Goal: Task Accomplishment & Management: Manage account settings

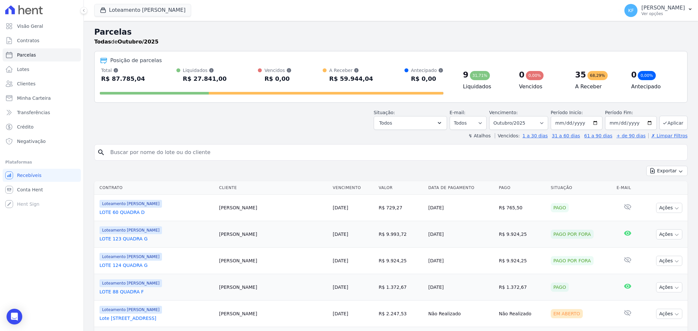
select select
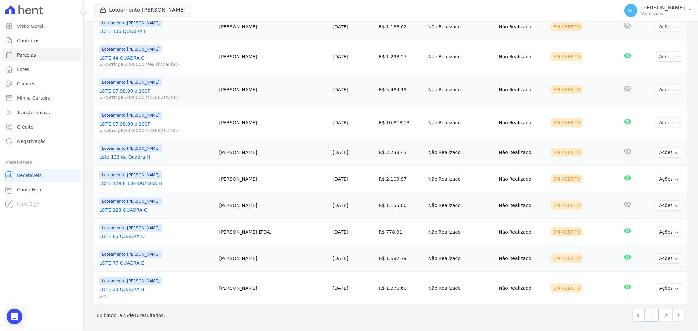
scroll to position [588, 0]
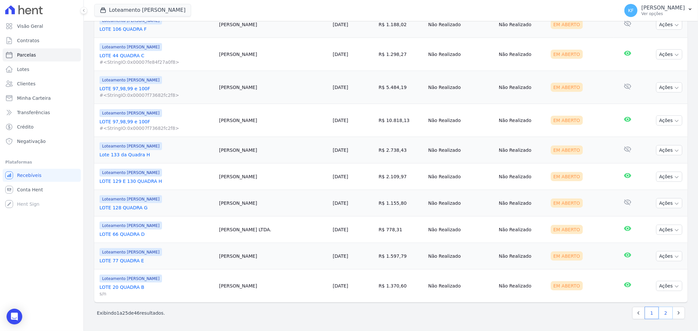
click at [661, 318] on link "2" at bounding box center [666, 313] width 14 height 12
select select
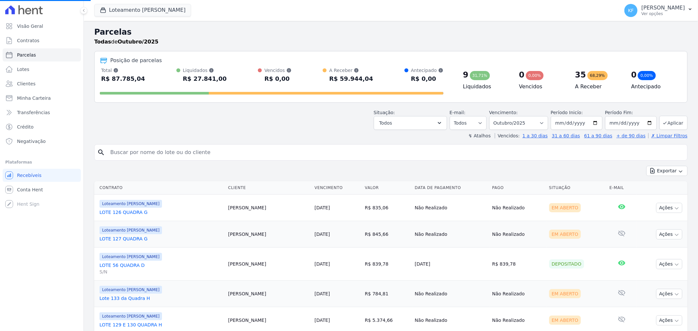
select select
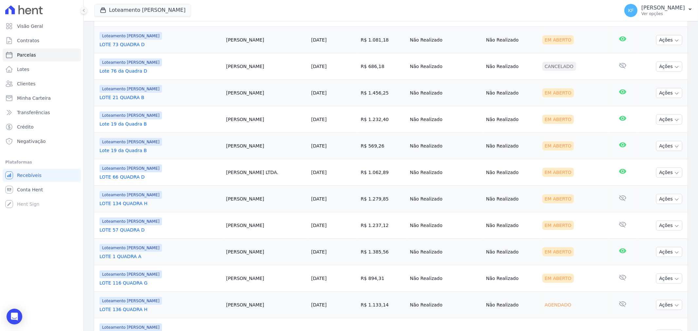
scroll to position [469, 0]
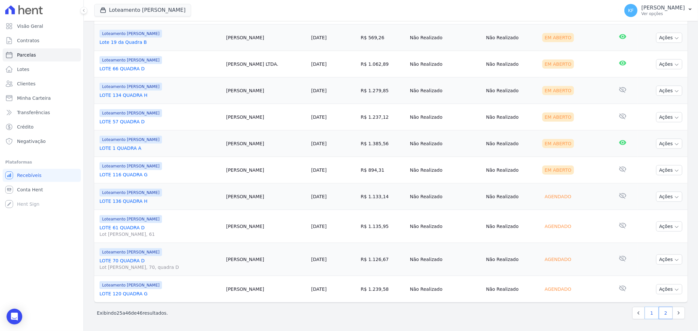
click at [645, 314] on link "1" at bounding box center [652, 313] width 14 height 12
select select
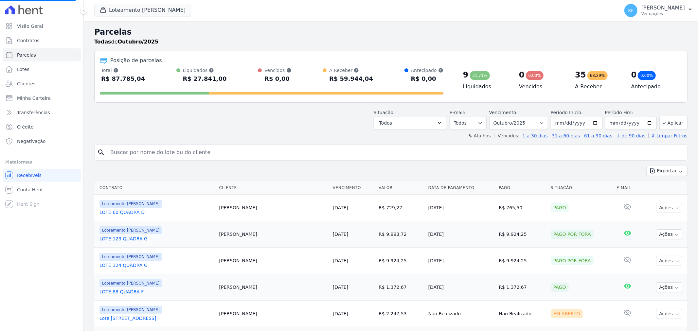
select select
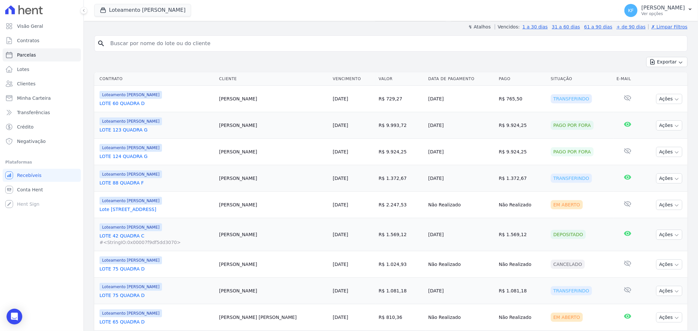
scroll to position [145, 0]
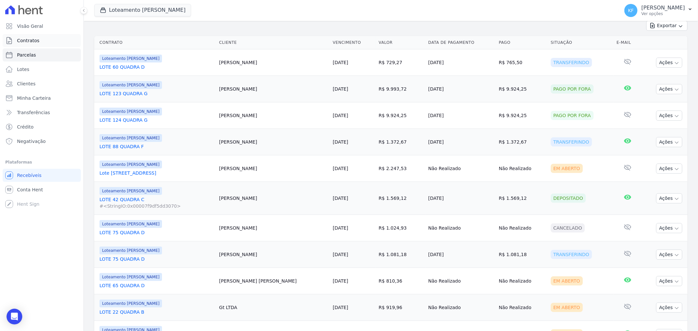
drag, startPoint x: 34, startPoint y: 41, endPoint x: 40, endPoint y: 40, distance: 5.7
click at [34, 41] on span "Contratos" at bounding box center [28, 40] width 22 height 7
